Goal: Transaction & Acquisition: Purchase product/service

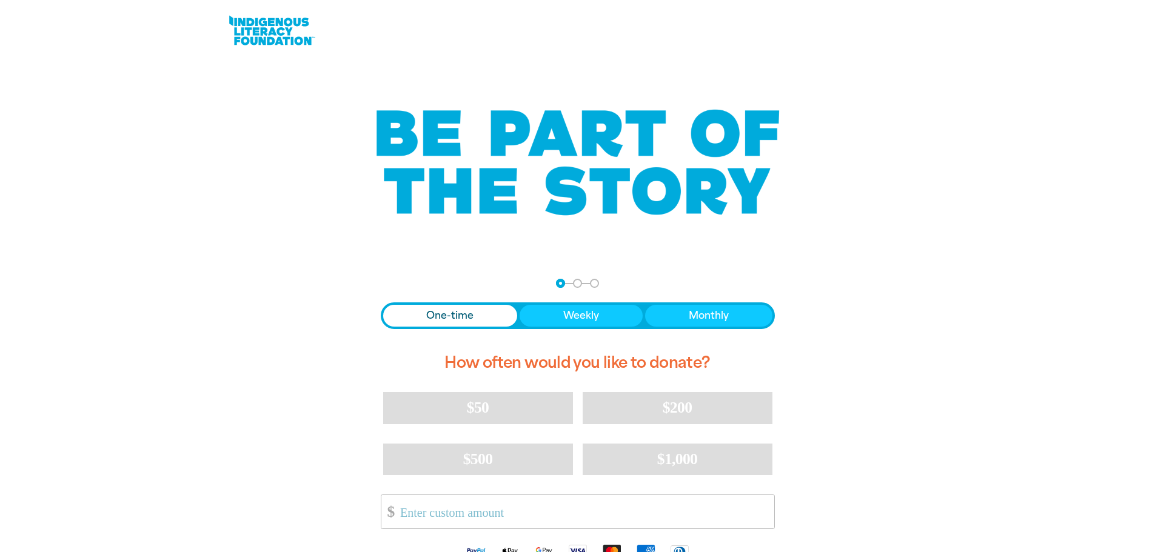
click at [484, 402] on span "$50" at bounding box center [478, 408] width 22 height 18
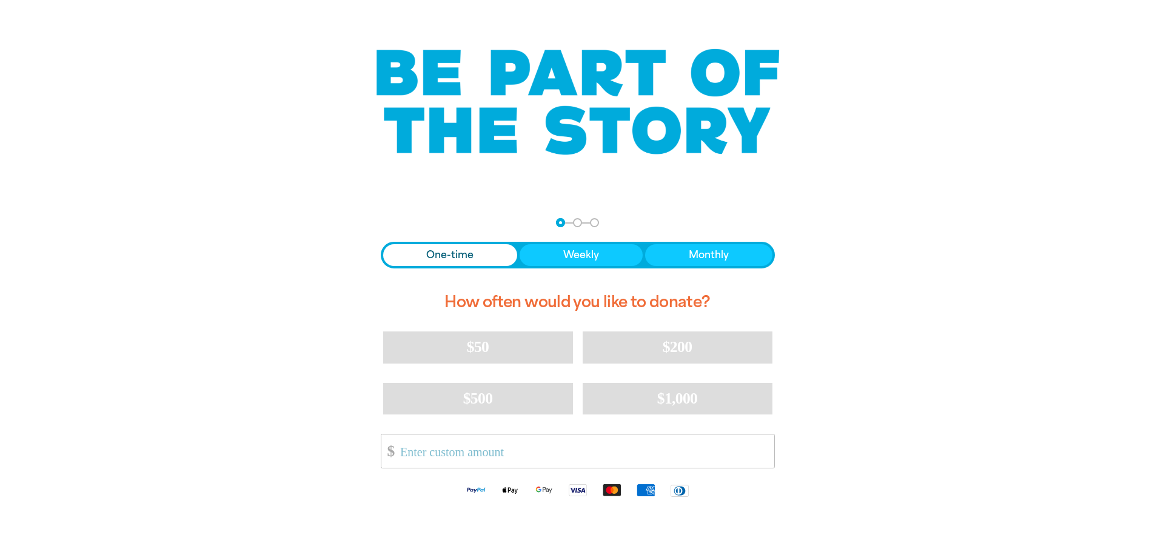
select select "AU"
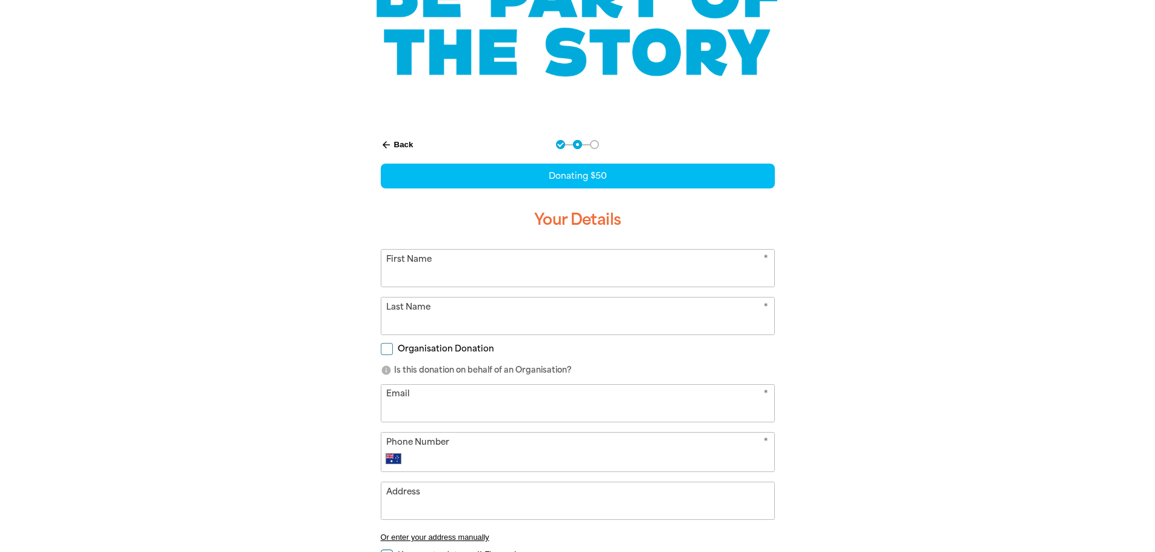
scroll to position [147, 0]
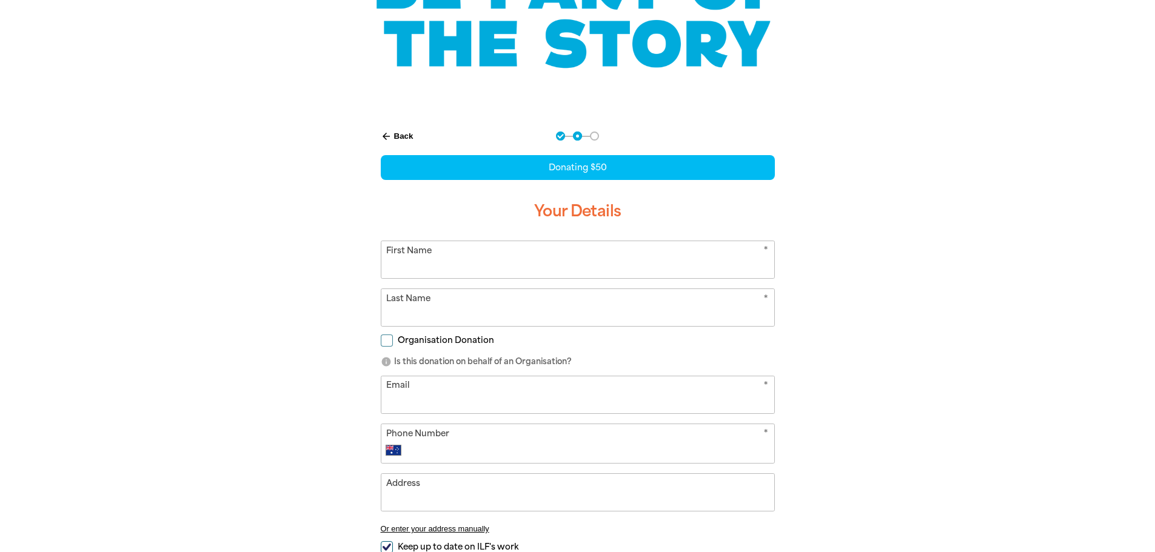
click at [489, 249] on input "First Name" at bounding box center [577, 259] width 393 height 37
type input "[PERSON_NAME]"
type input "[EMAIL_ADDRESS][DOMAIN_NAME]"
type input "0401 609 371"
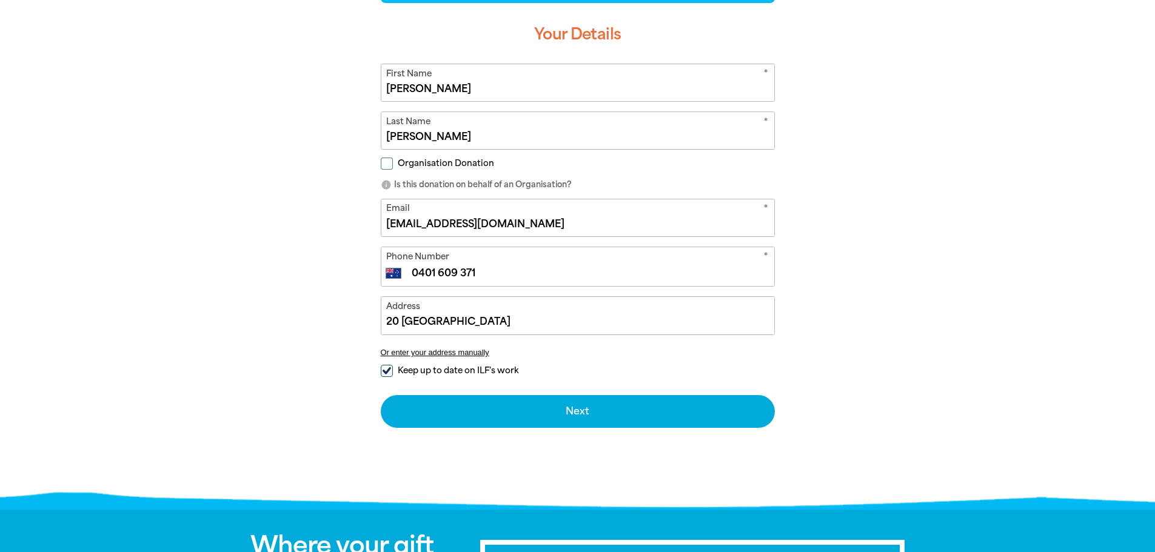
scroll to position [329, 0]
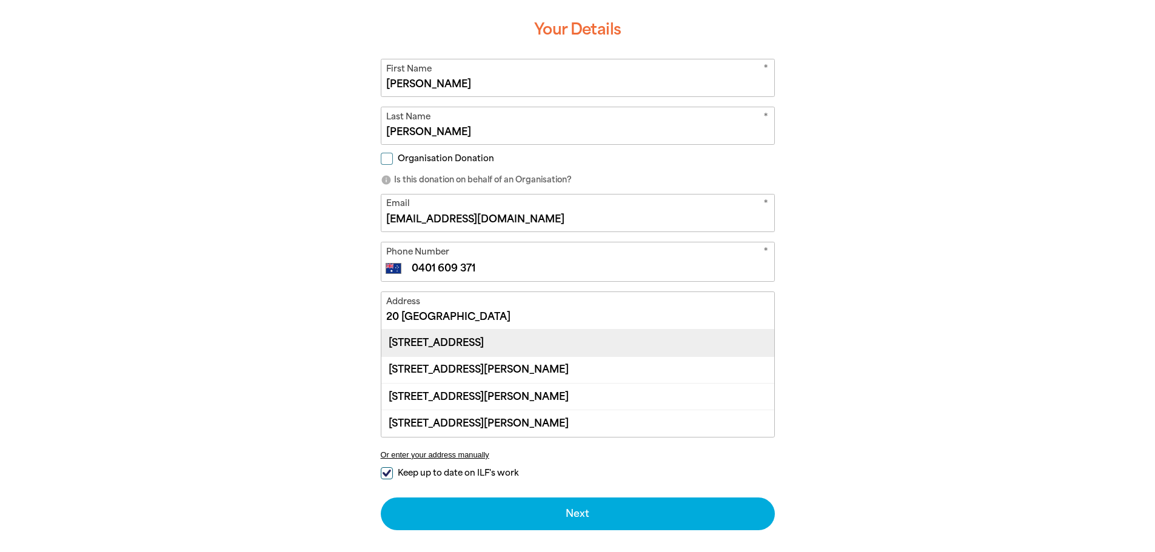
click at [563, 339] on div "[STREET_ADDRESS]" at bounding box center [577, 343] width 393 height 26
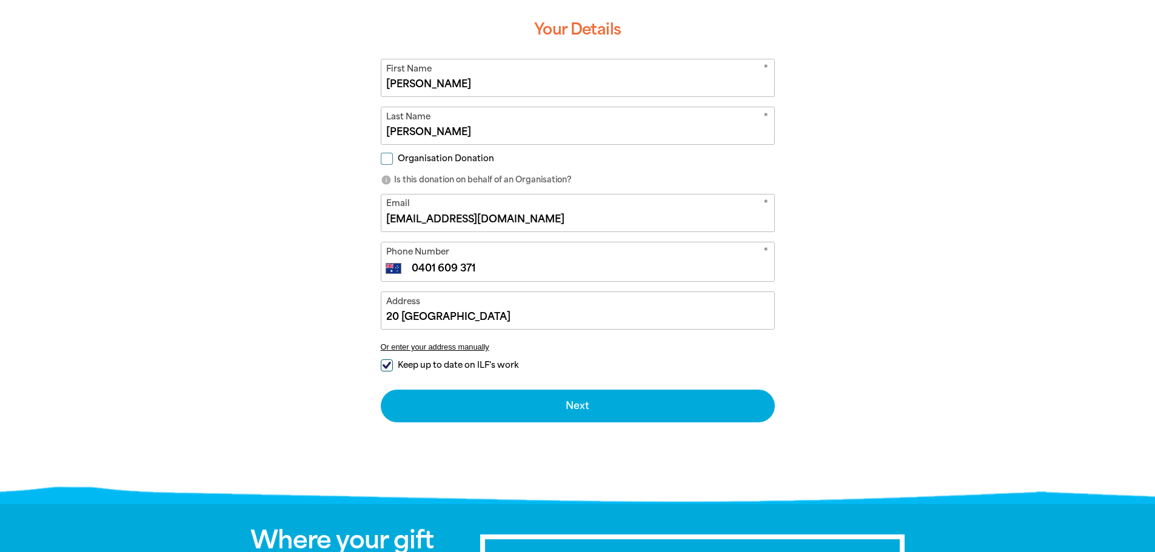
type input "[STREET_ADDRESS]"
click at [386, 366] on input "Keep up to date on ILF's work" at bounding box center [387, 365] width 12 height 12
checkbox input "false"
click at [383, 159] on input "Organisation Donation" at bounding box center [387, 159] width 12 height 12
checkbox input "true"
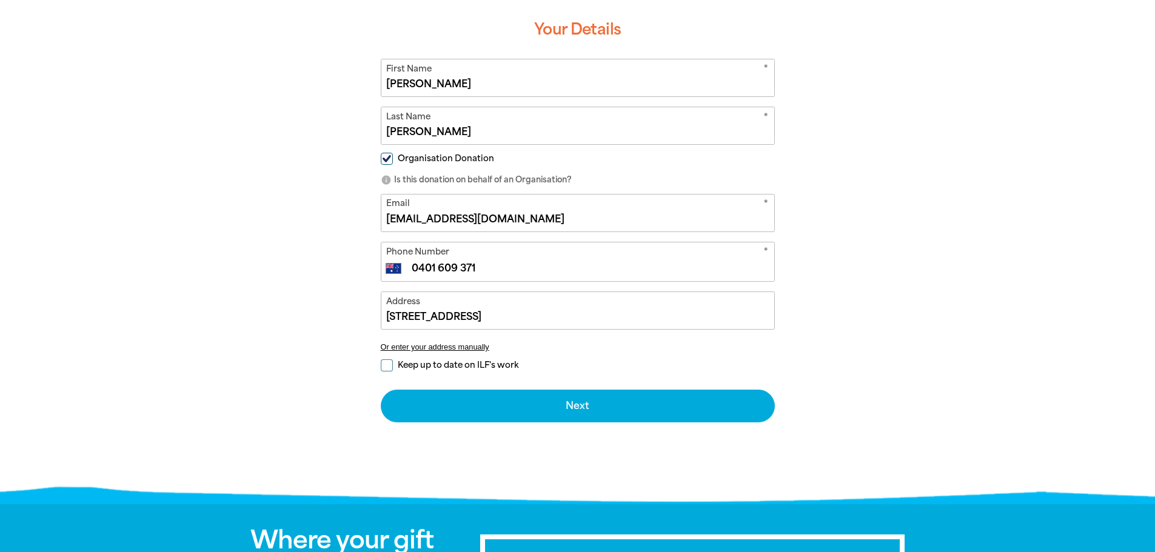
select select "AU"
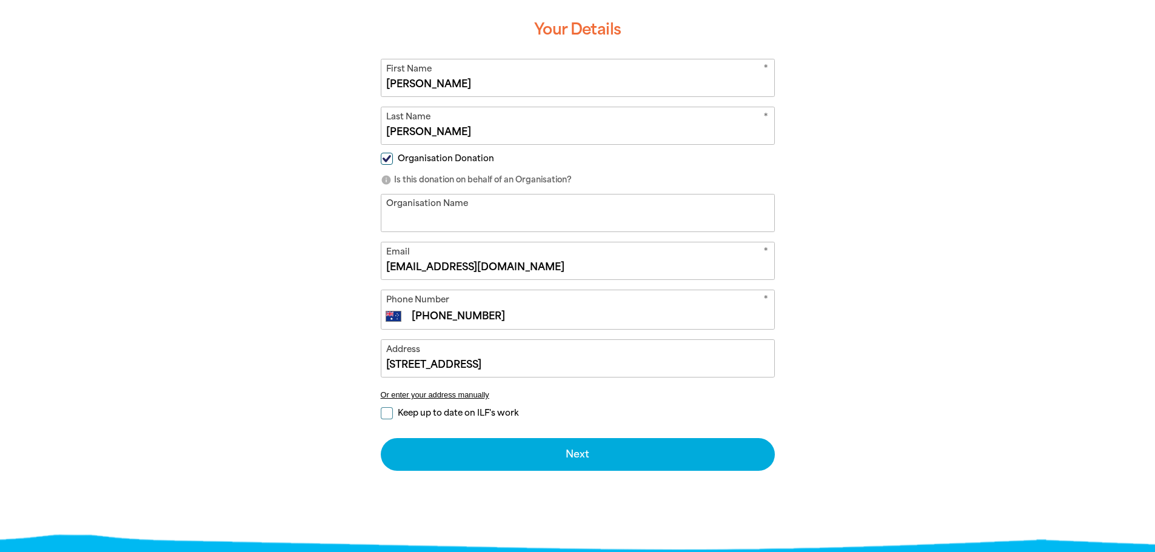
click at [433, 215] on input "Organisation Name" at bounding box center [577, 213] width 393 height 37
type input "Warrikal"
type input "[PERSON_NAME][EMAIL_ADDRESS][PERSON_NAME][DOMAIN_NAME]"
type input "[PHONE_NUMBER]"
type input "[STREET_ADDRESS]"
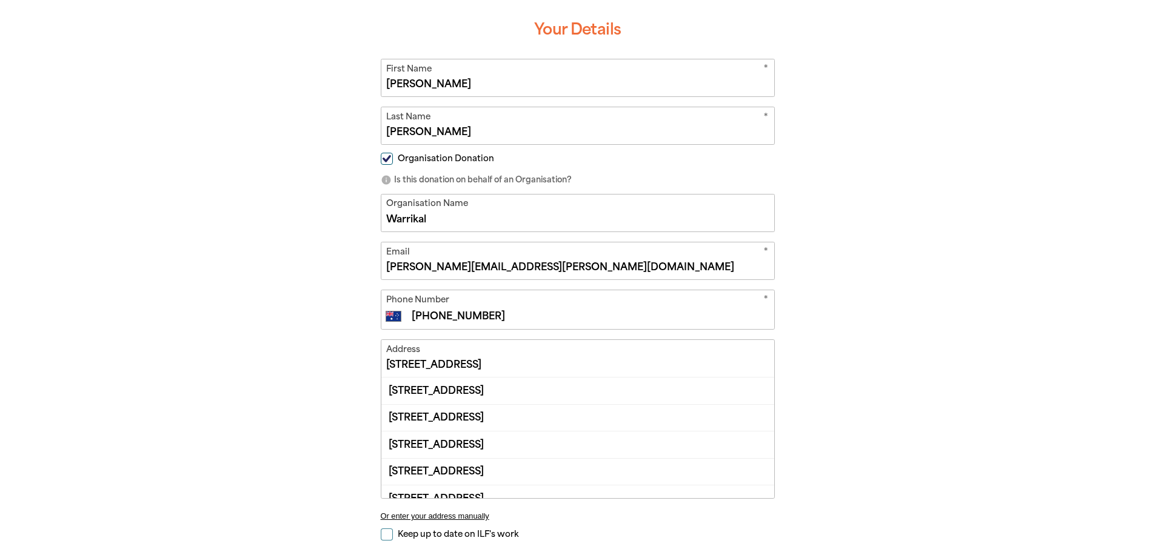
click at [202, 211] on div at bounding box center [577, 301] width 1155 height 733
click at [445, 361] on input "[STREET_ADDRESS]" at bounding box center [577, 358] width 393 height 37
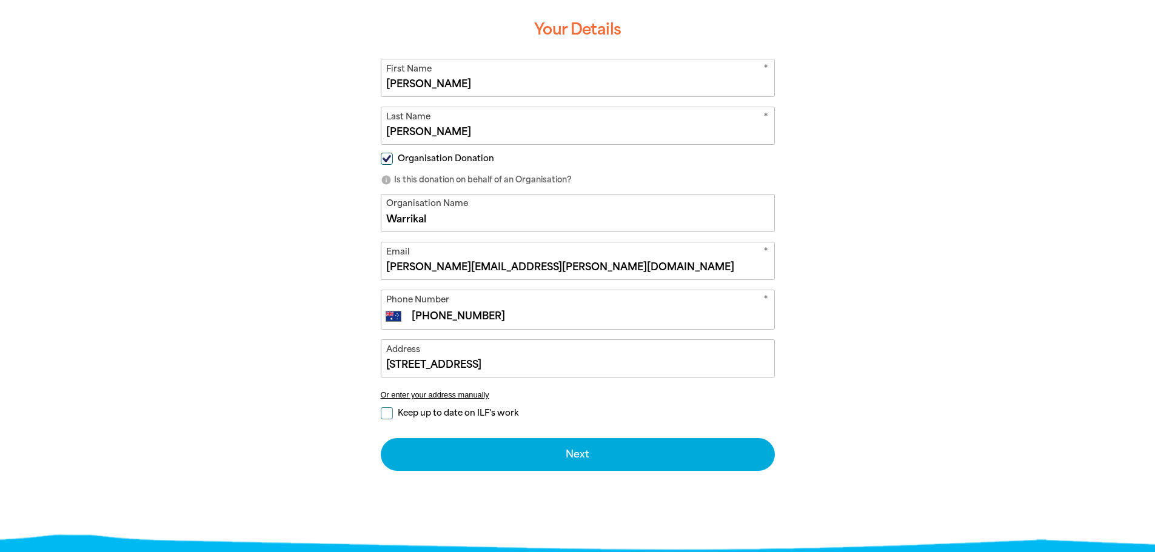
click at [242, 318] on div "arrow_back Back Step 1 Step 2 Step 3 Donating $50 Your Details * First Name [PE…" at bounding box center [577, 241] width 727 height 612
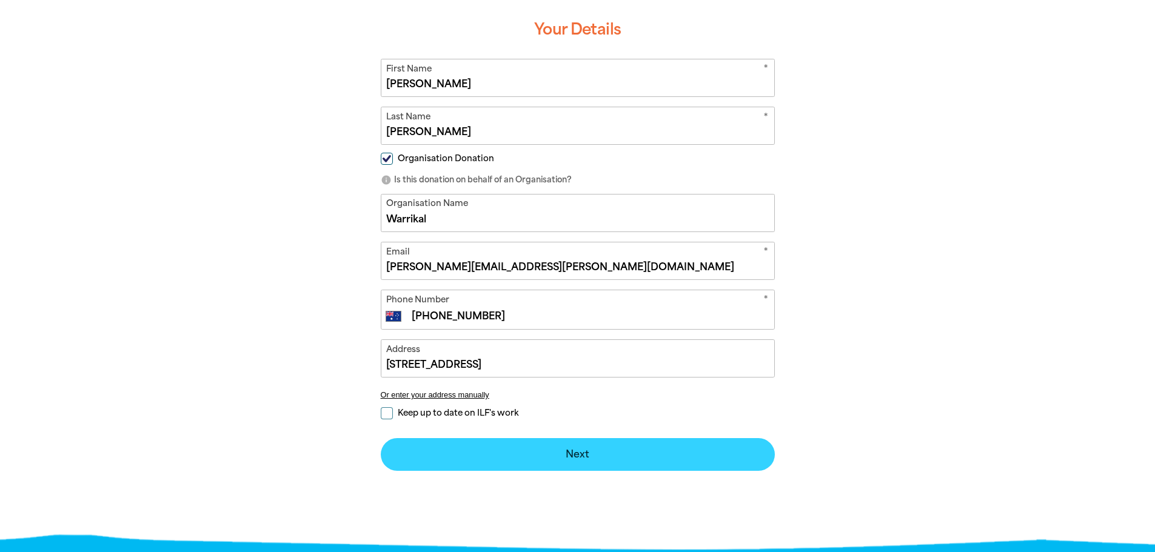
click at [486, 447] on button "Next chevron_right" at bounding box center [578, 454] width 394 height 33
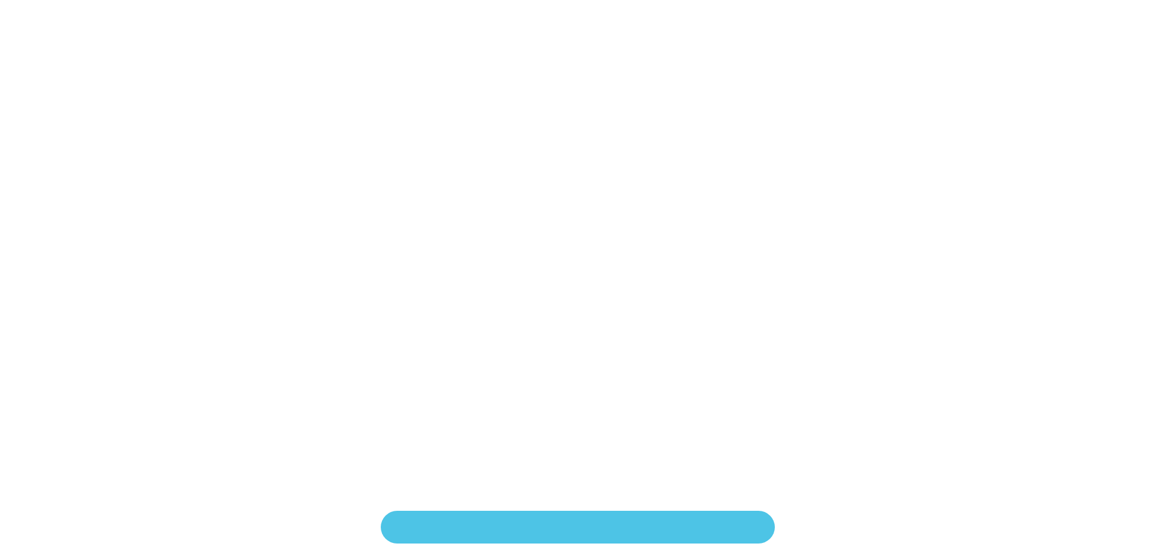
scroll to position [247, 0]
